Goal: Task Accomplishment & Management: Manage account settings

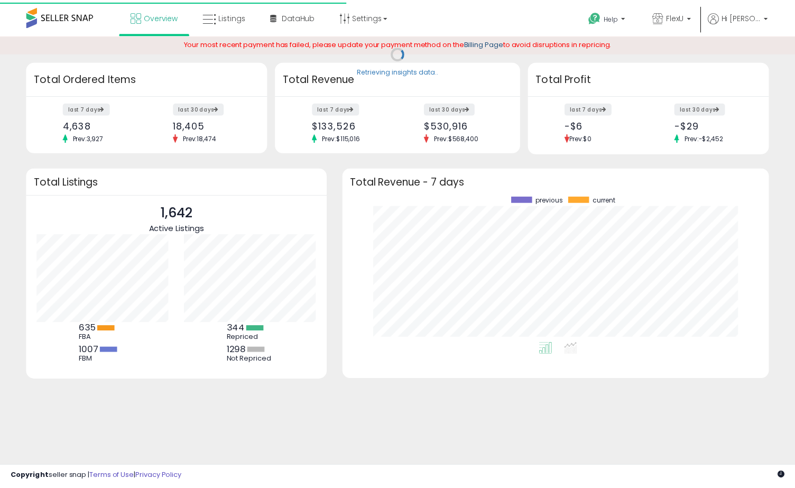
scroll to position [147, 411]
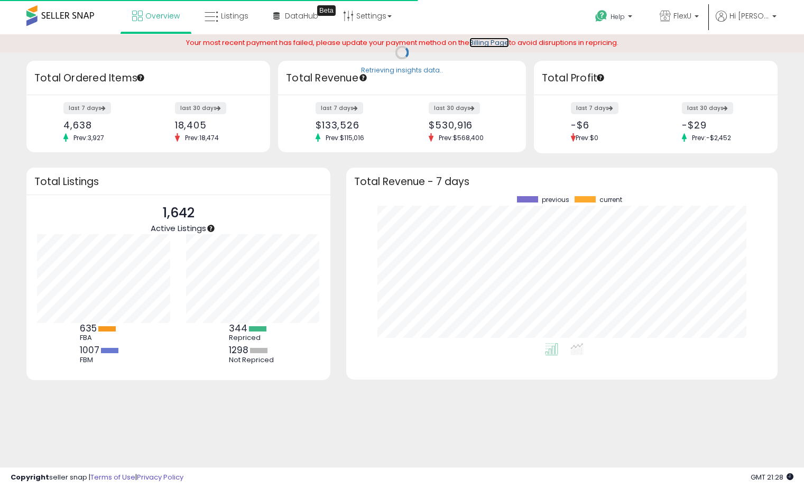
click at [484, 46] on link "Billing Page" at bounding box center [489, 43] width 40 height 10
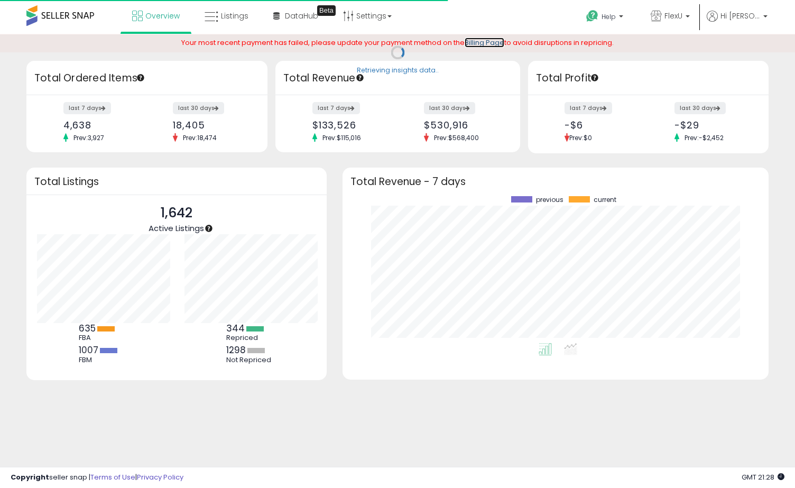
scroll to position [0, 0]
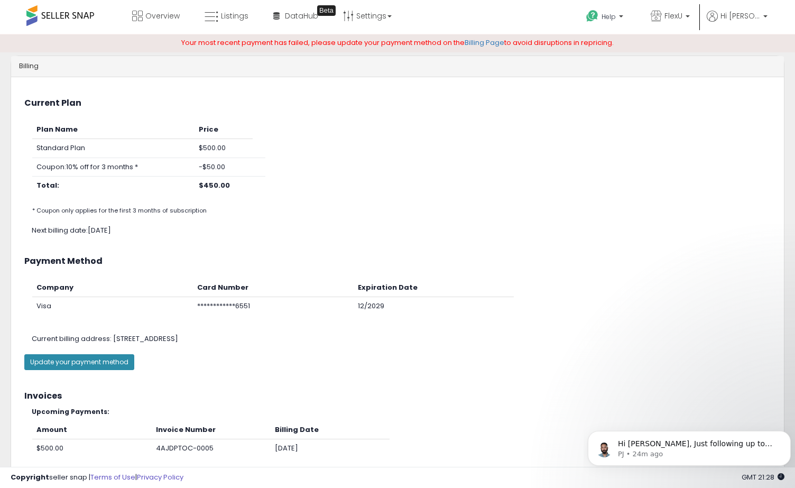
click at [61, 367] on button "Update your payment method" at bounding box center [79, 362] width 110 height 16
